Goal: Navigation & Orientation: Go to known website

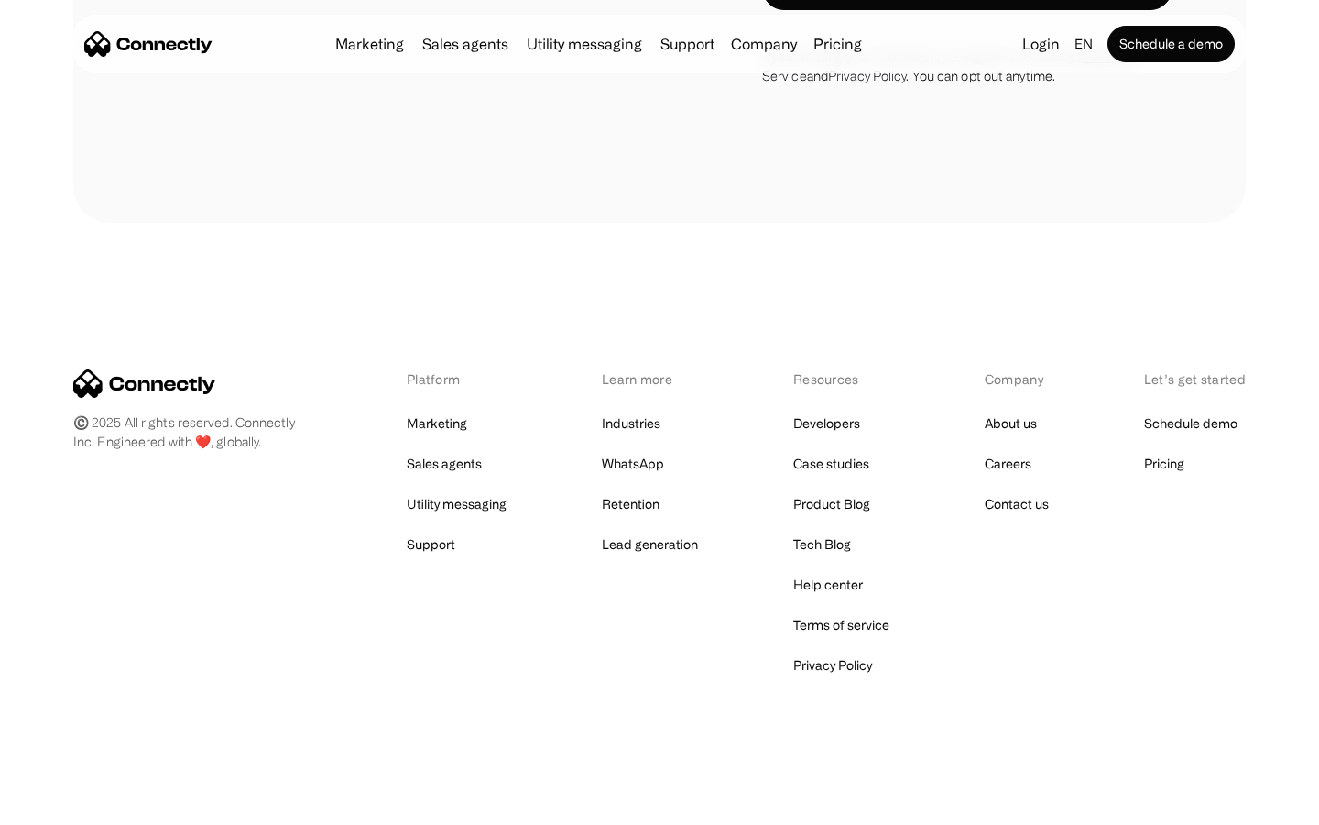
scroll to position [1241, 0]
